Goal: Complete application form

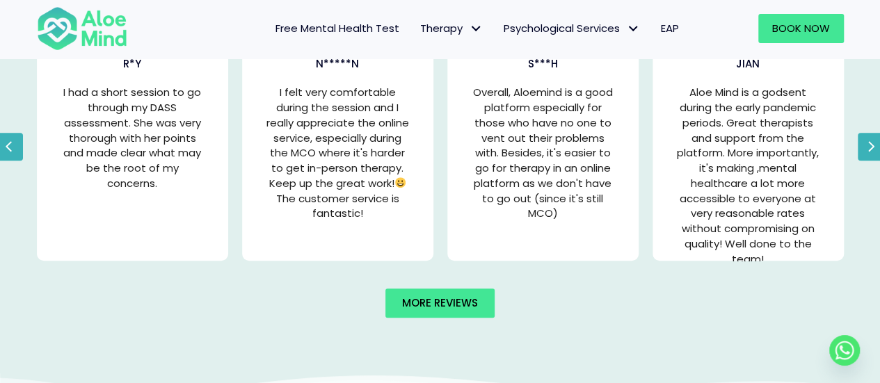
scroll to position [3131, 0]
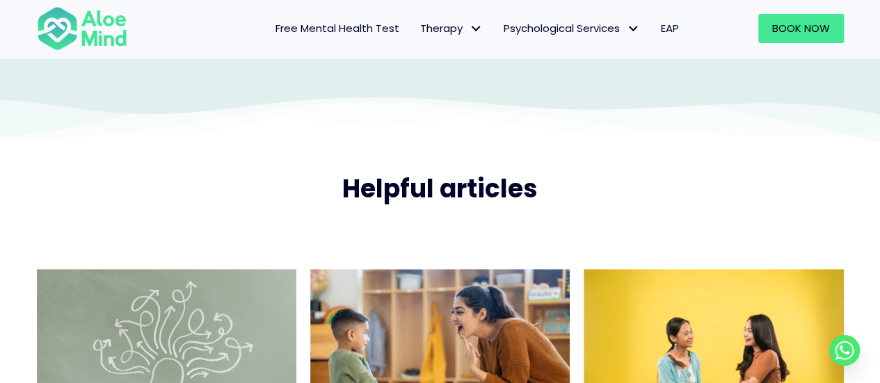
click at [665, 29] on span "EAP" at bounding box center [670, 28] width 18 height 15
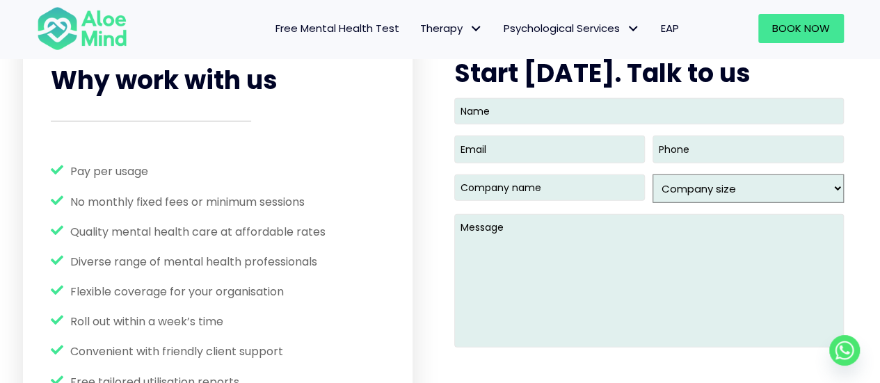
scroll to position [1739, 0]
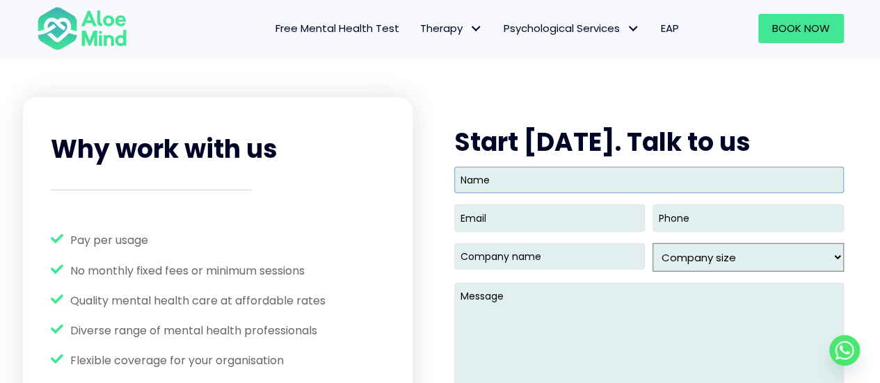
click at [497, 186] on input "Name" at bounding box center [649, 180] width 390 height 26
type input "[PERSON_NAME]"
click at [497, 212] on input "Email (Required)" at bounding box center [549, 218] width 191 height 27
type input "[PERSON_NAME][EMAIL_ADDRESS][DOMAIN_NAME]"
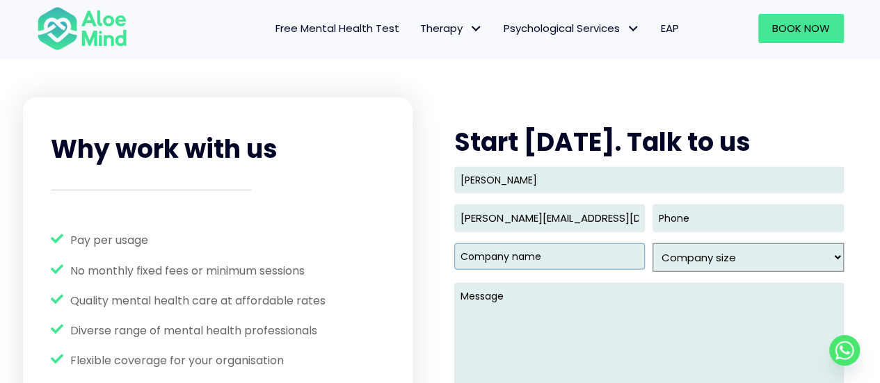
click at [609, 255] on input "Company name (Required)" at bounding box center [549, 257] width 191 height 26
type input "Adecco"
click at [667, 262] on select "Company size 1 - 49 50- 99 100- 249 250- 499 500 - 999 1,000 - 2,499 2,500 - 9,…" at bounding box center [748, 258] width 191 height 29
select select "100- 249"
click at [653, 244] on select "Company size 1 - 49 50- 99 100- 249 250- 499 500 - 999 1,000 - 2,499 2,500 - 9,…" at bounding box center [748, 258] width 191 height 29
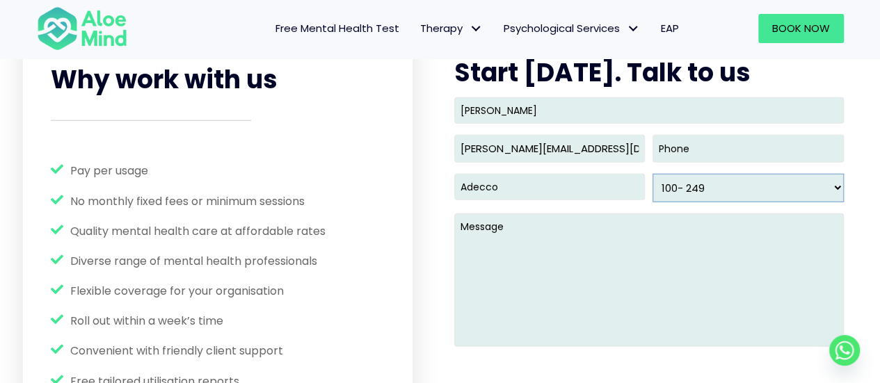
scroll to position [1879, 0]
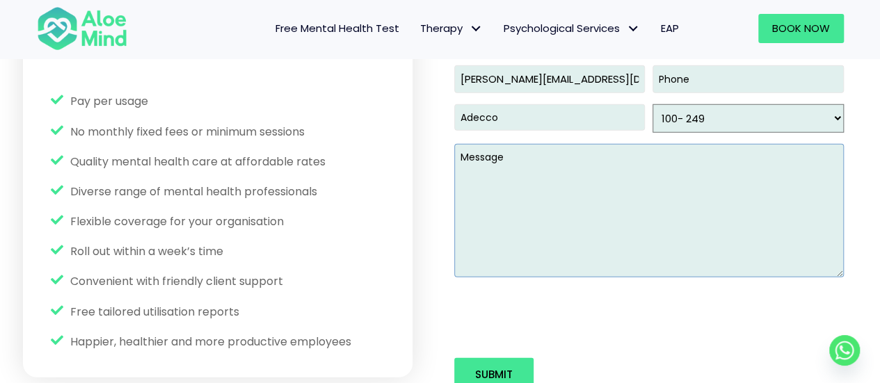
click at [538, 205] on textarea "Message" at bounding box center [649, 211] width 390 height 134
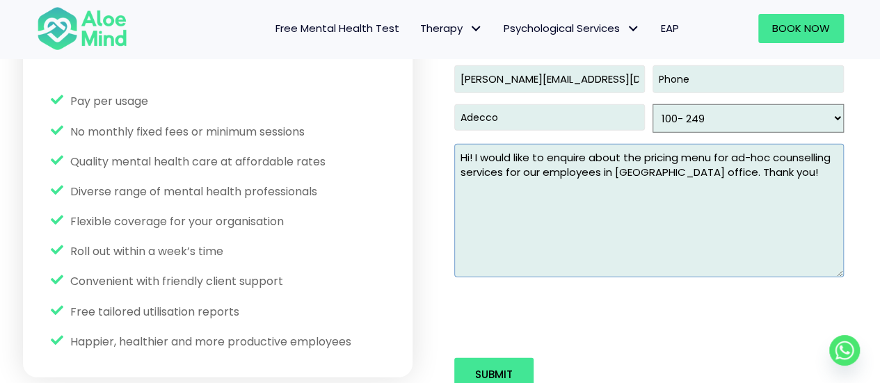
type textarea "Hi! I would like to enquire about the pricing menu for ad-hoc counselling servi…"
click at [481, 360] on input "Submit" at bounding box center [493, 374] width 79 height 33
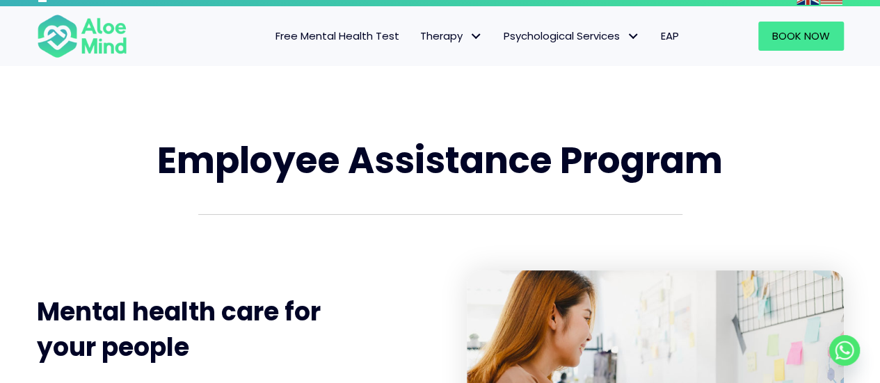
scroll to position [0, 0]
